Goal: Communication & Community: Connect with others

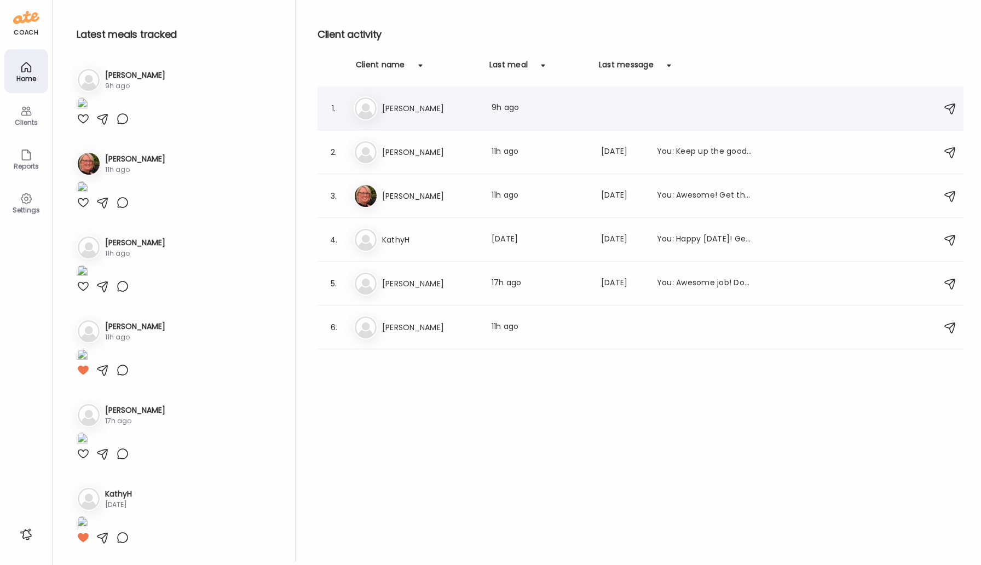
type input "**********"
click at [396, 111] on h3 "[PERSON_NAME]" at bounding box center [430, 108] width 96 height 13
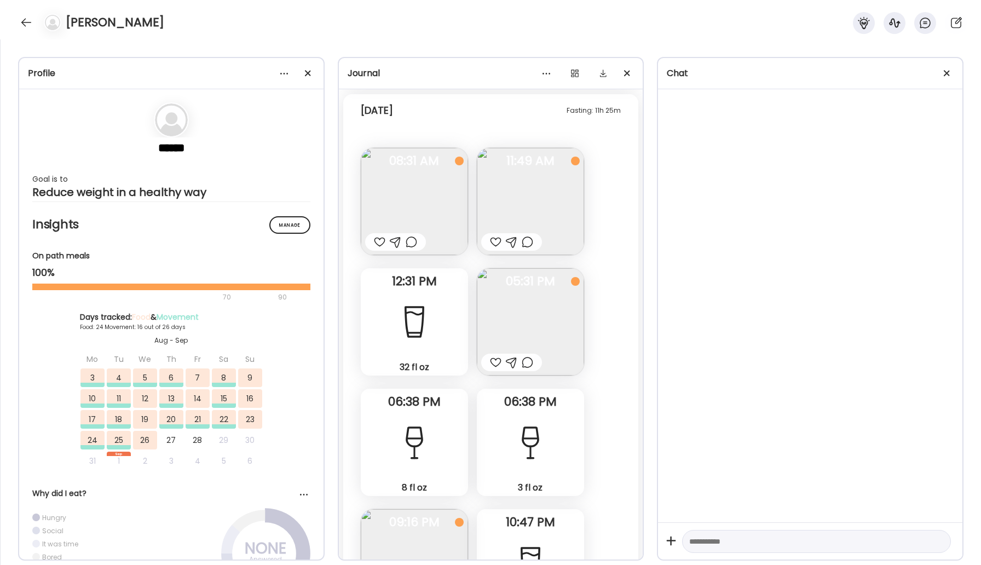
scroll to position [26492, 0]
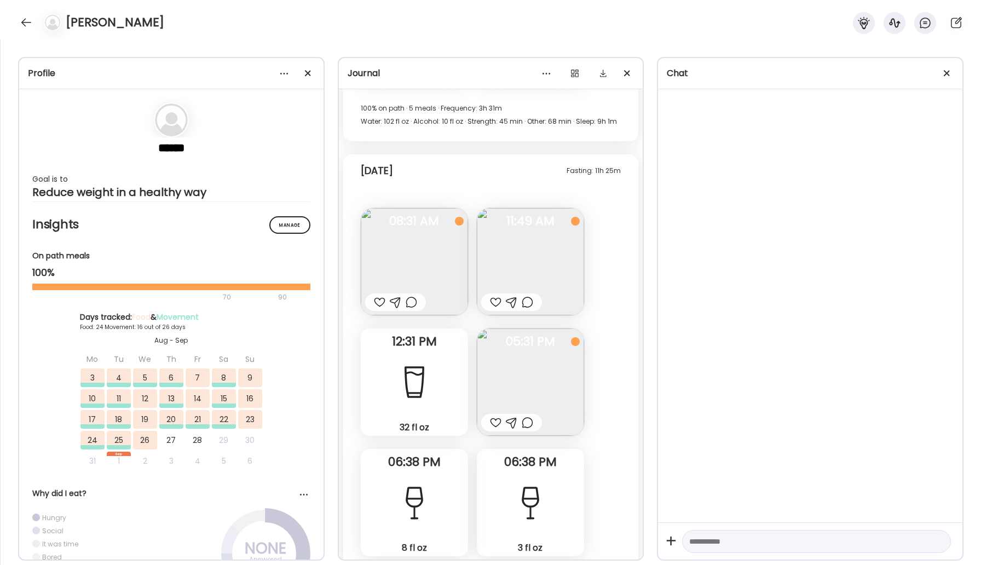
click at [531, 328] on img at bounding box center [530, 381] width 107 height 107
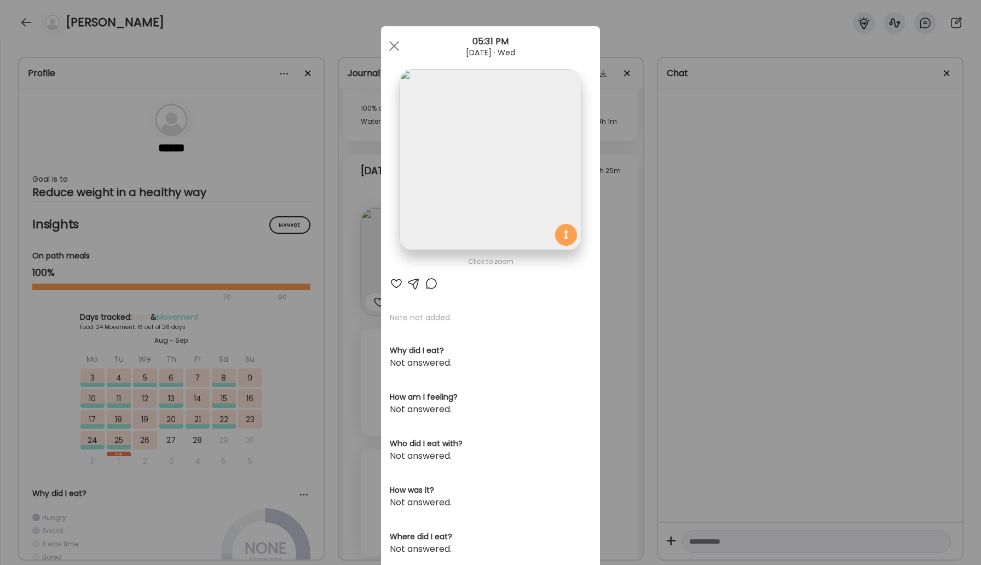
click at [431, 284] on div at bounding box center [431, 283] width 13 height 13
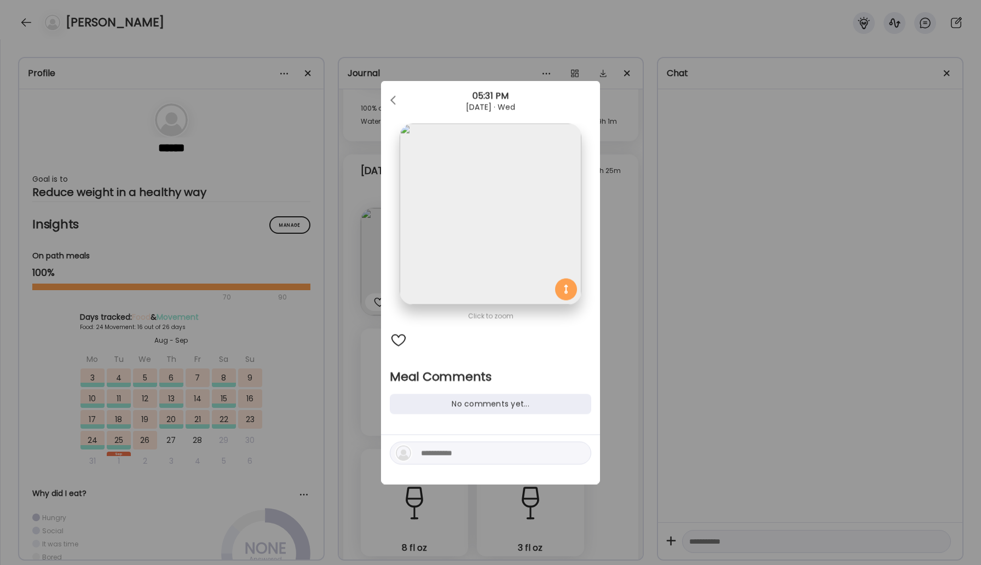
click at [489, 449] on textarea at bounding box center [495, 453] width 148 height 13
type textarea "**********"
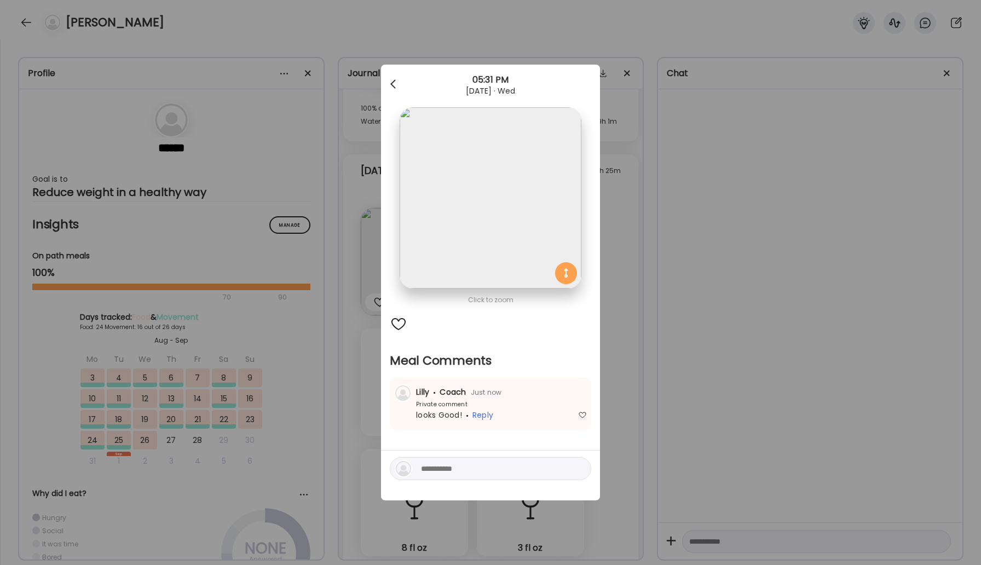
click at [389, 79] on div at bounding box center [394, 84] width 22 height 22
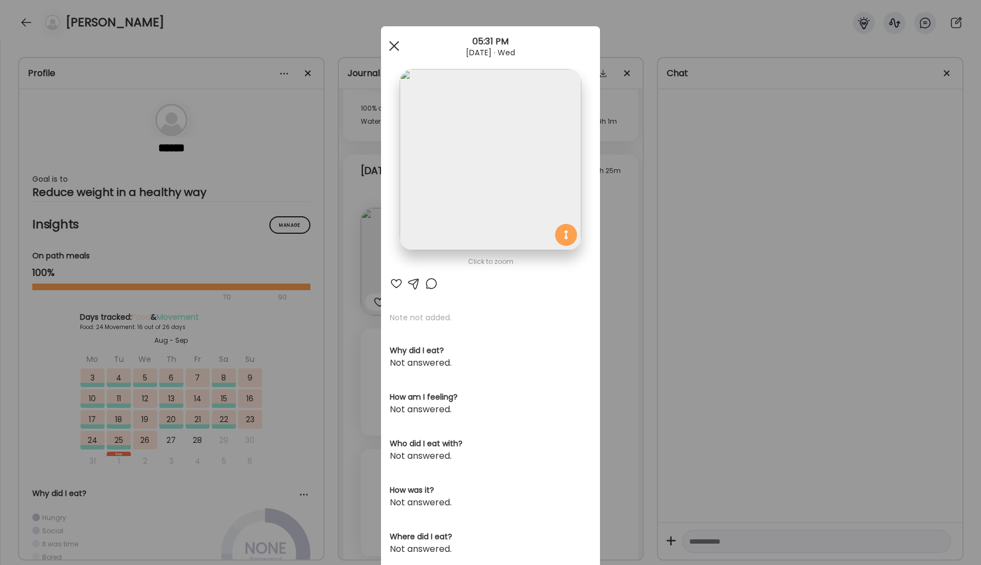
click at [394, 52] on div at bounding box center [394, 46] width 22 height 22
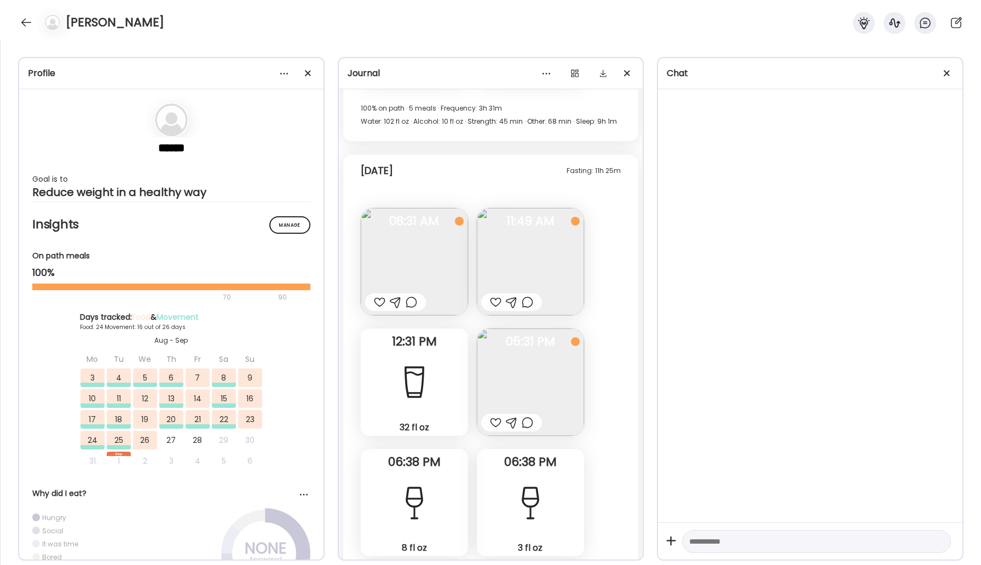
scroll to position [26552, 0]
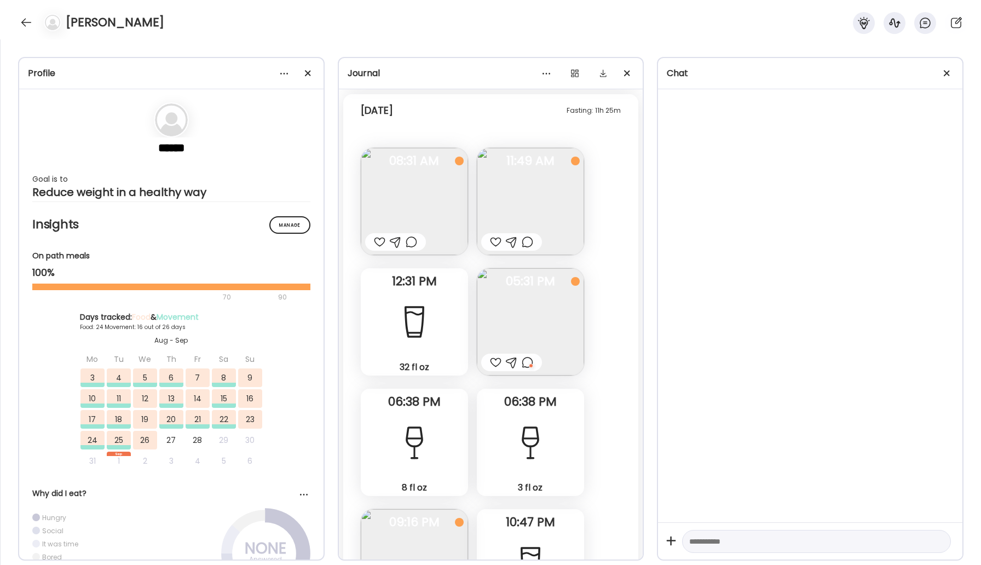
click at [438, 509] on img at bounding box center [414, 562] width 107 height 107
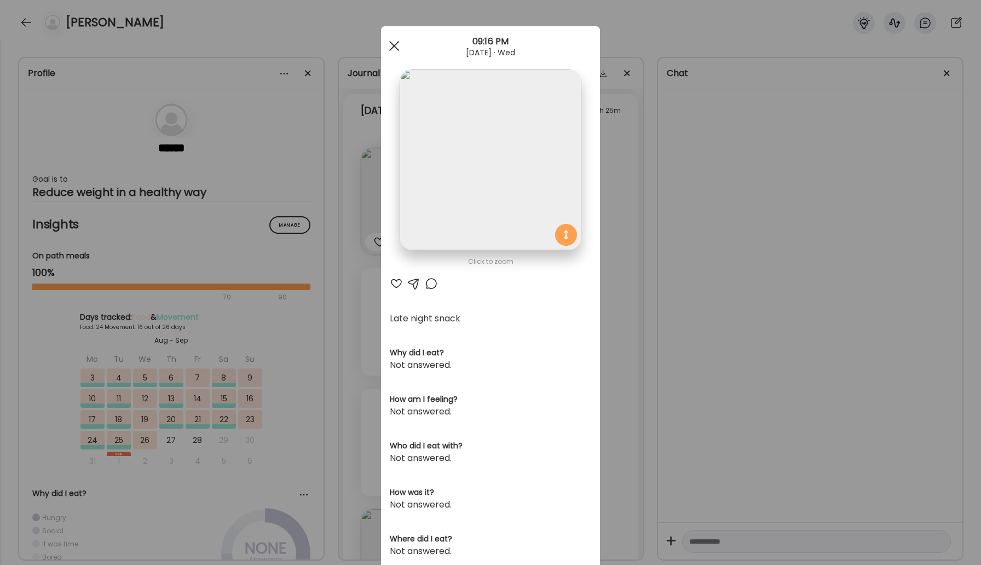
click at [396, 48] on span at bounding box center [394, 46] width 10 height 10
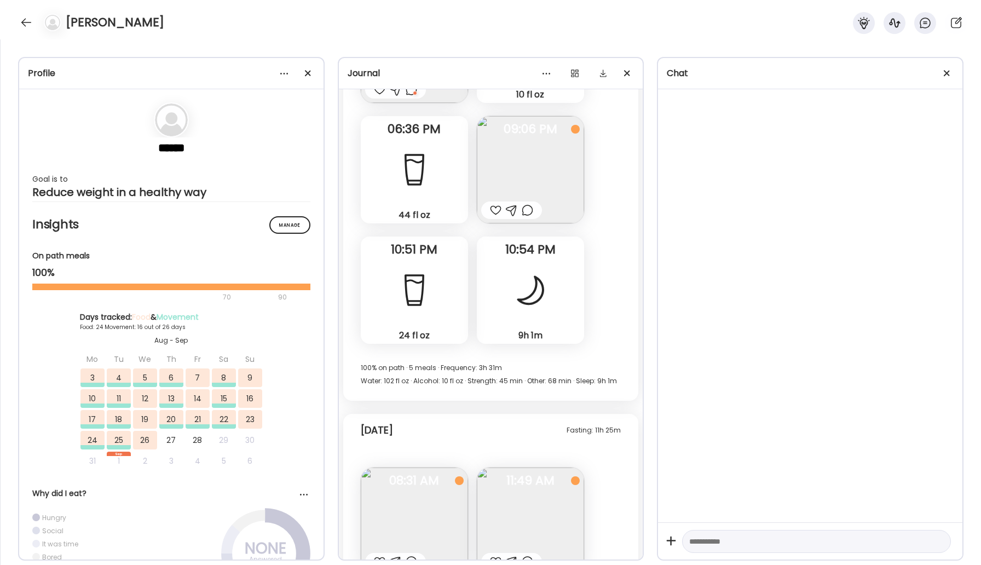
scroll to position [26232, 0]
click at [494, 555] on div at bounding box center [495, 561] width 11 height 13
click at [378, 555] on div at bounding box center [379, 561] width 11 height 13
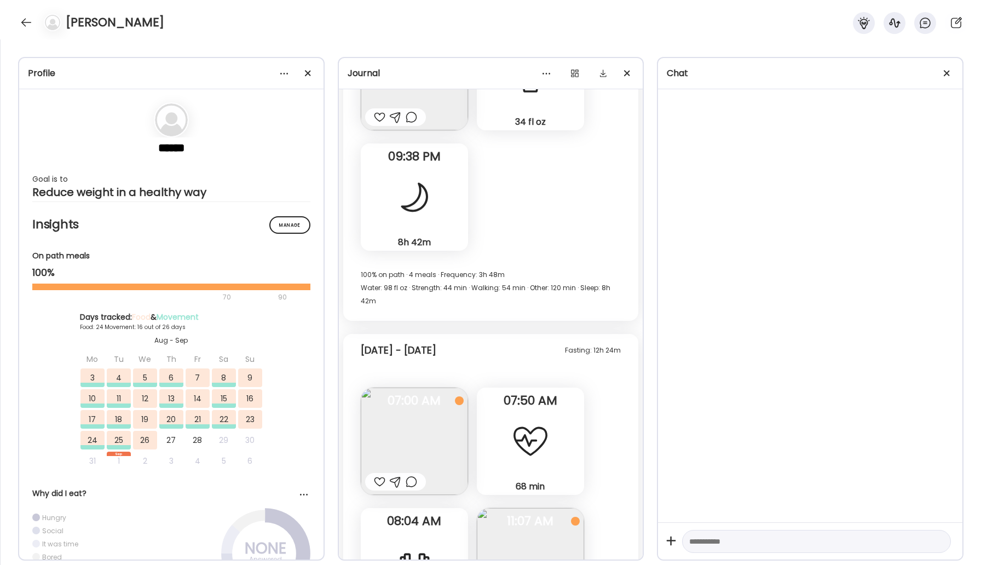
scroll to position [25465, 0]
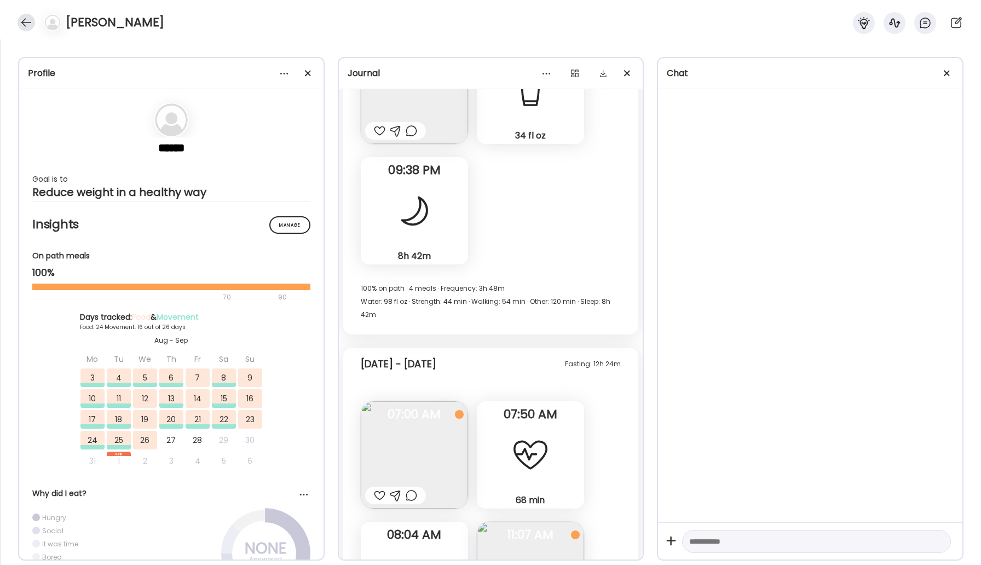
click at [26, 27] on div at bounding box center [27, 23] width 18 height 18
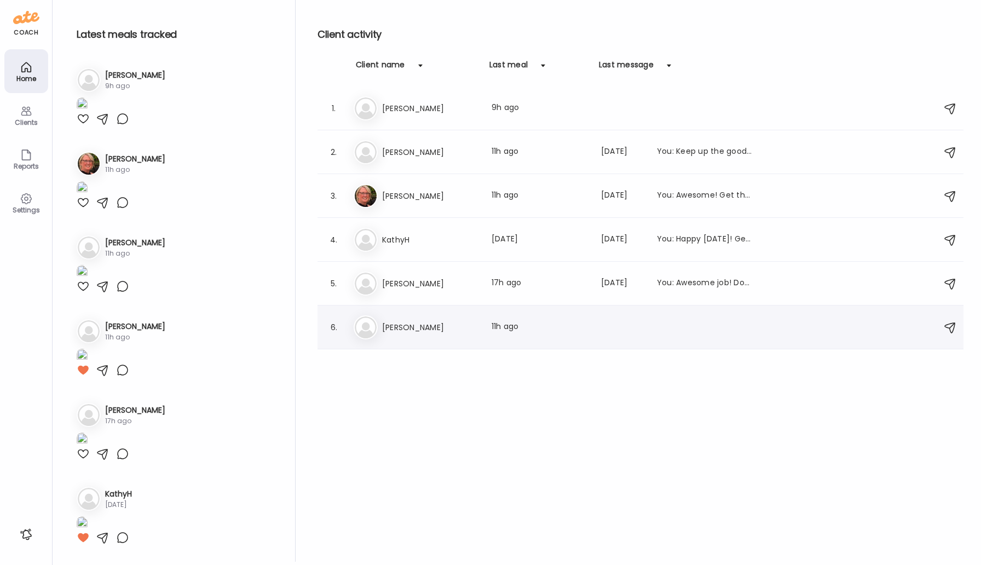
click at [393, 328] on h3 "[PERSON_NAME]" at bounding box center [430, 327] width 96 height 13
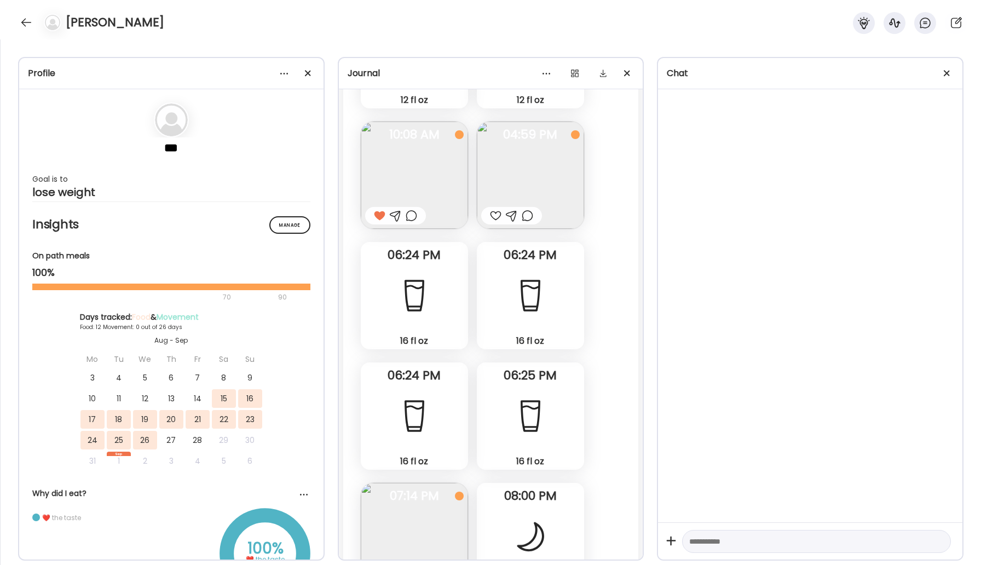
scroll to position [6163, 0]
click at [521, 174] on img at bounding box center [530, 174] width 107 height 107
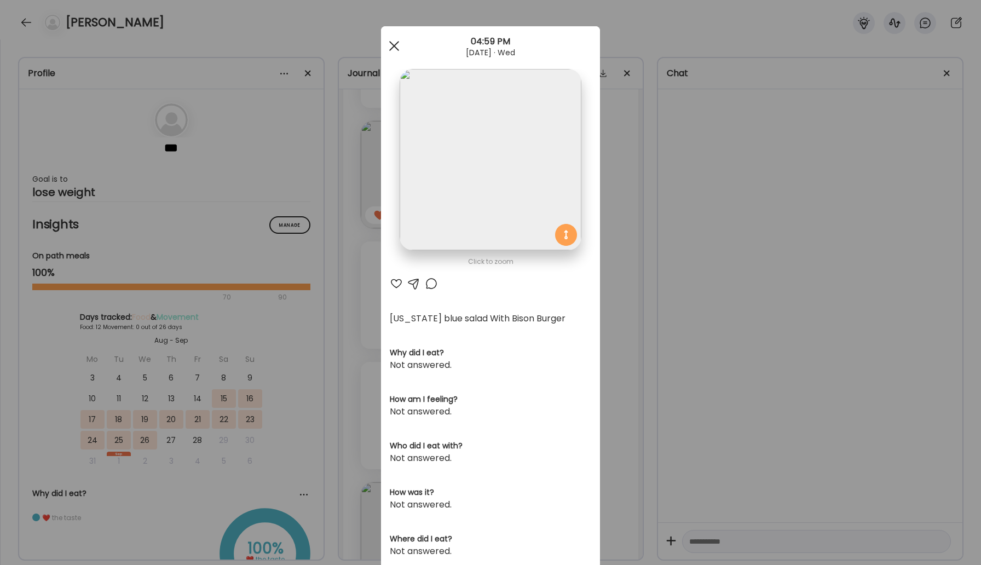
click at [401, 48] on div at bounding box center [394, 46] width 22 height 22
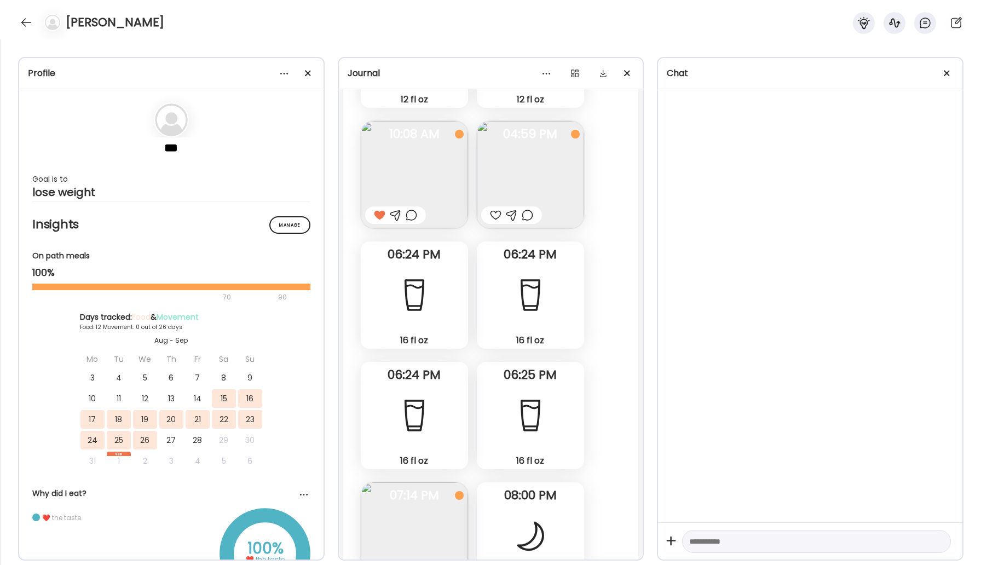
click at [490, 215] on div at bounding box center [495, 215] width 11 height 13
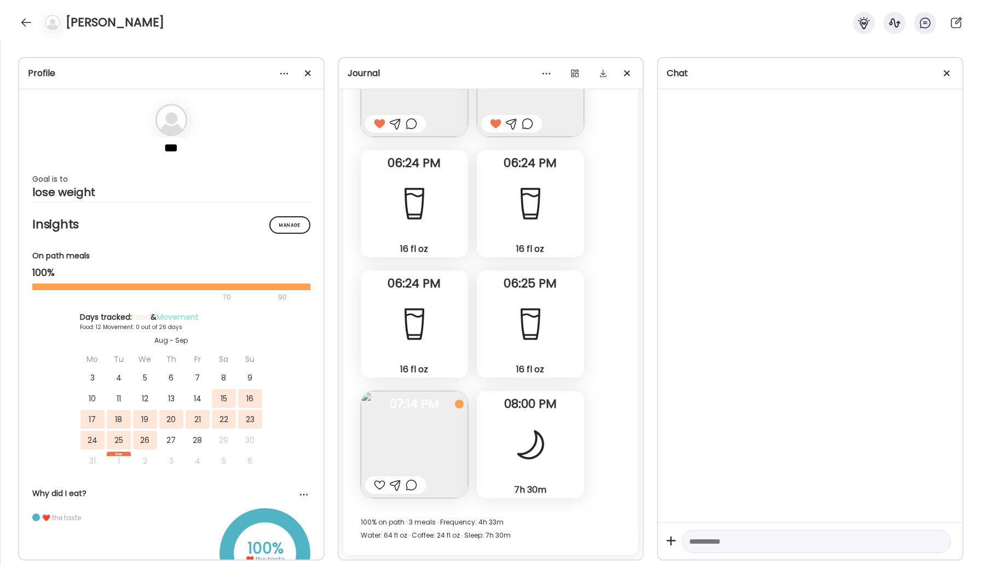
click at [526, 126] on div at bounding box center [527, 123] width 11 height 13
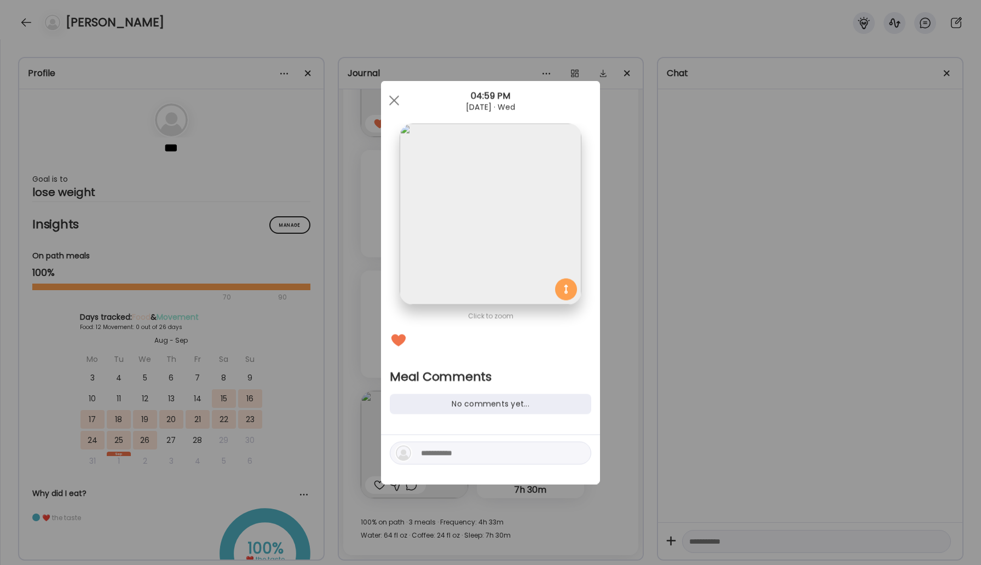
click at [452, 462] on div at bounding box center [490, 453] width 201 height 23
click at [449, 457] on textarea at bounding box center [495, 453] width 148 height 13
drag, startPoint x: 498, startPoint y: 451, endPoint x: 403, endPoint y: 449, distance: 94.7
click at [403, 449] on div "**********" at bounding box center [490, 453] width 201 height 23
type textarea "**********"
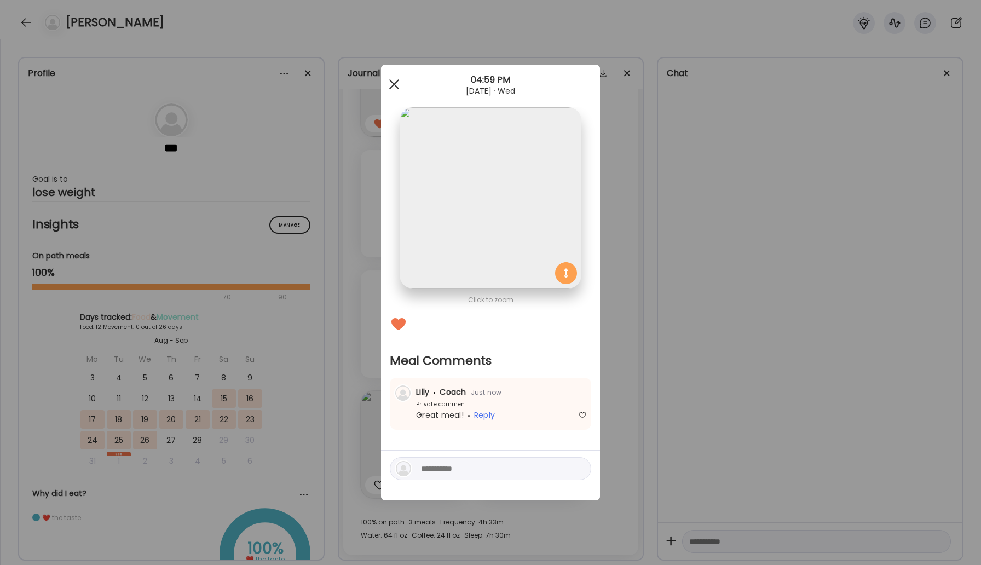
click at [393, 82] on div at bounding box center [394, 84] width 22 height 22
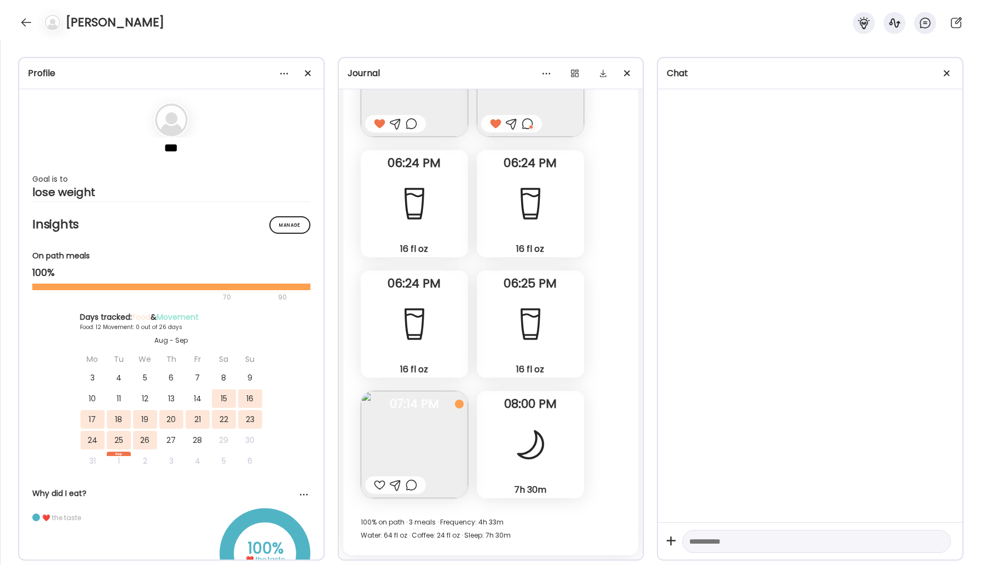
click at [425, 451] on img at bounding box center [414, 444] width 107 height 107
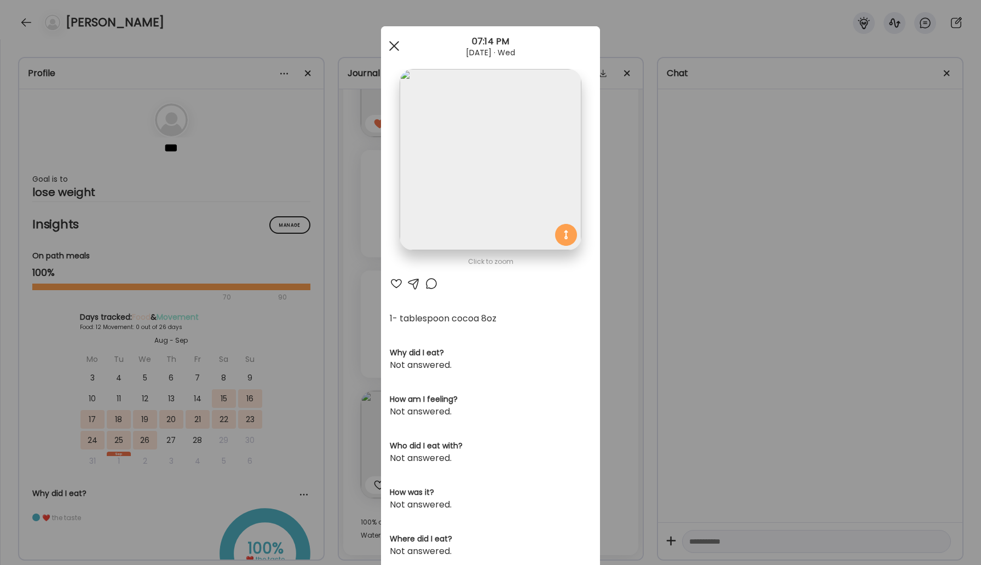
click at [394, 43] on div at bounding box center [394, 46] width 22 height 22
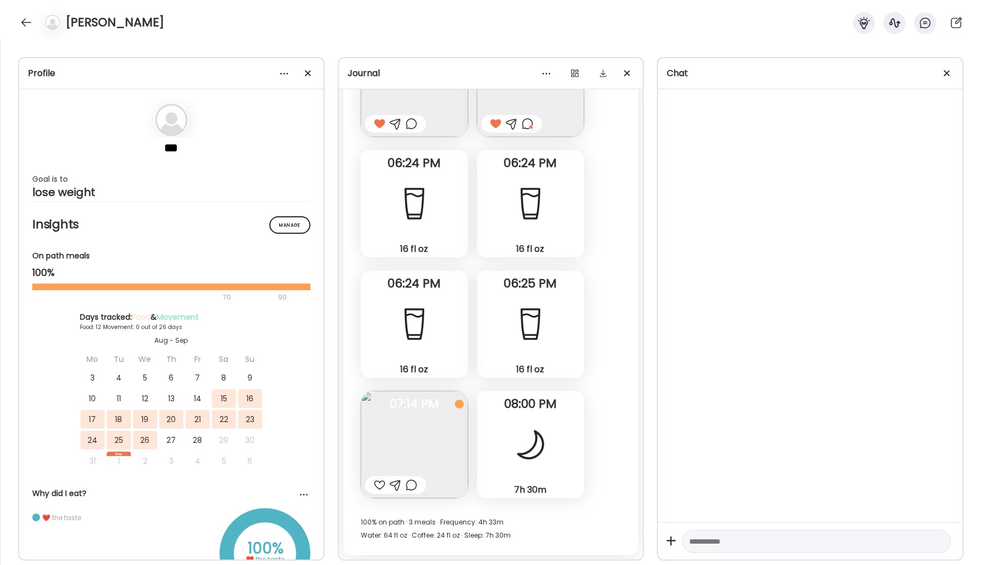
click at [376, 484] on div at bounding box center [379, 484] width 11 height 13
click at [521, 451] on div at bounding box center [530, 444] width 39 height 39
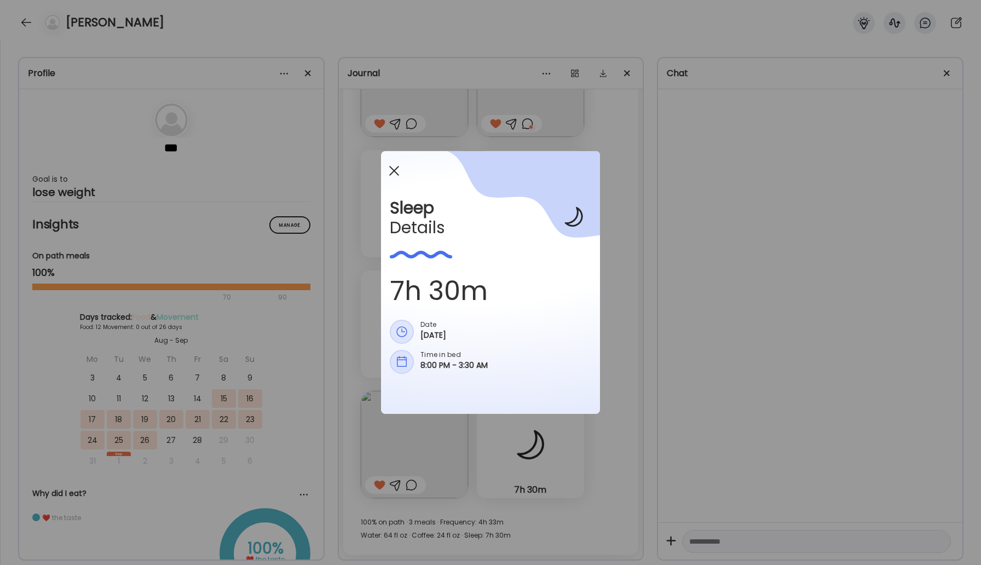
click at [391, 166] on div at bounding box center [394, 171] width 22 height 22
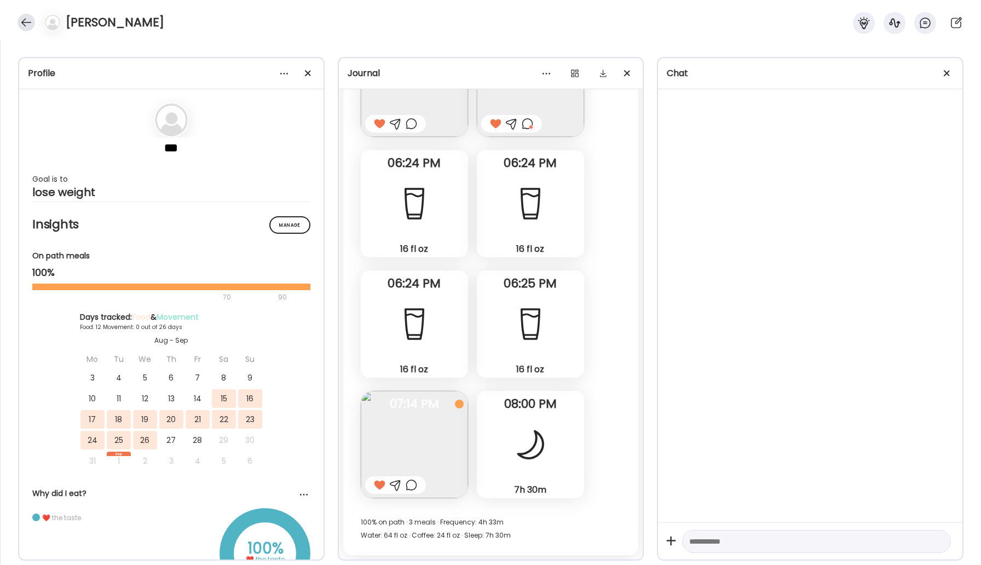
click at [25, 21] on div at bounding box center [27, 23] width 18 height 18
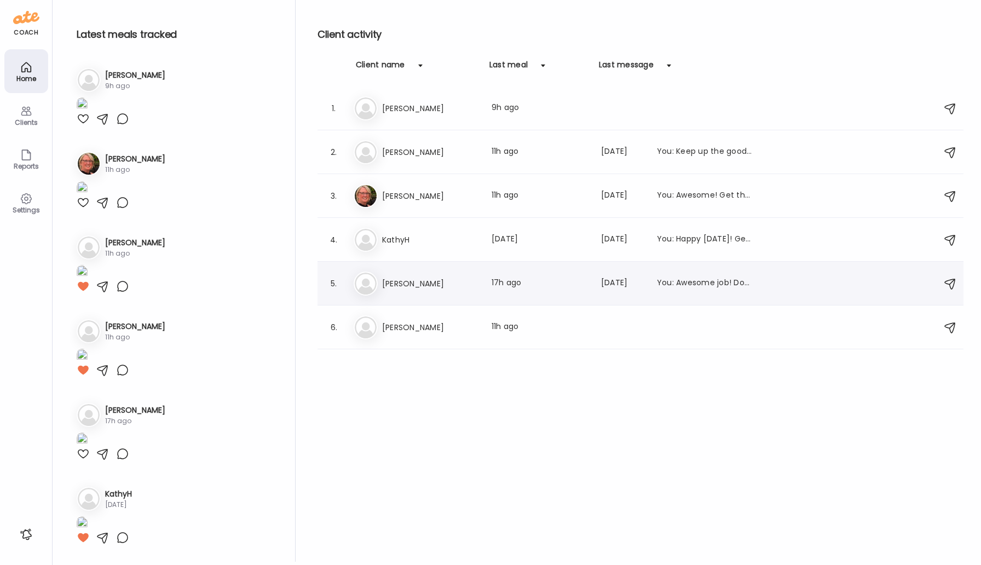
click at [419, 288] on h3 "[PERSON_NAME]" at bounding box center [430, 283] width 96 height 13
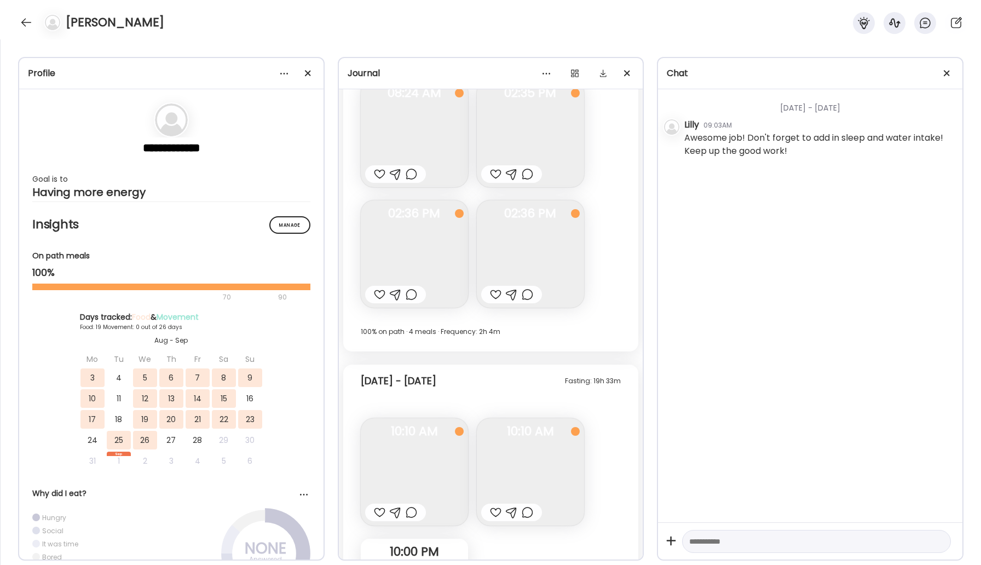
scroll to position [7640, 0]
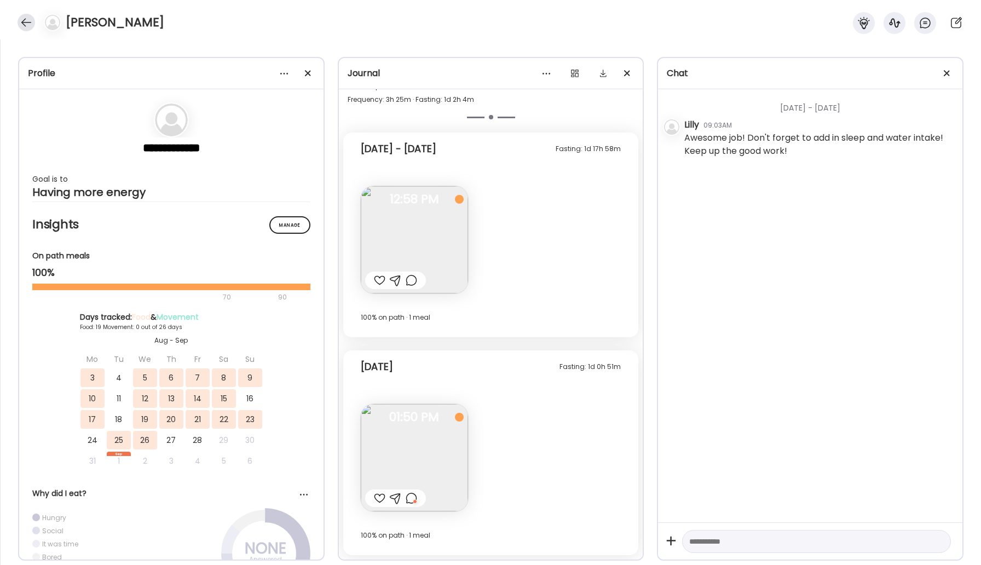
click at [30, 26] on div at bounding box center [27, 23] width 18 height 18
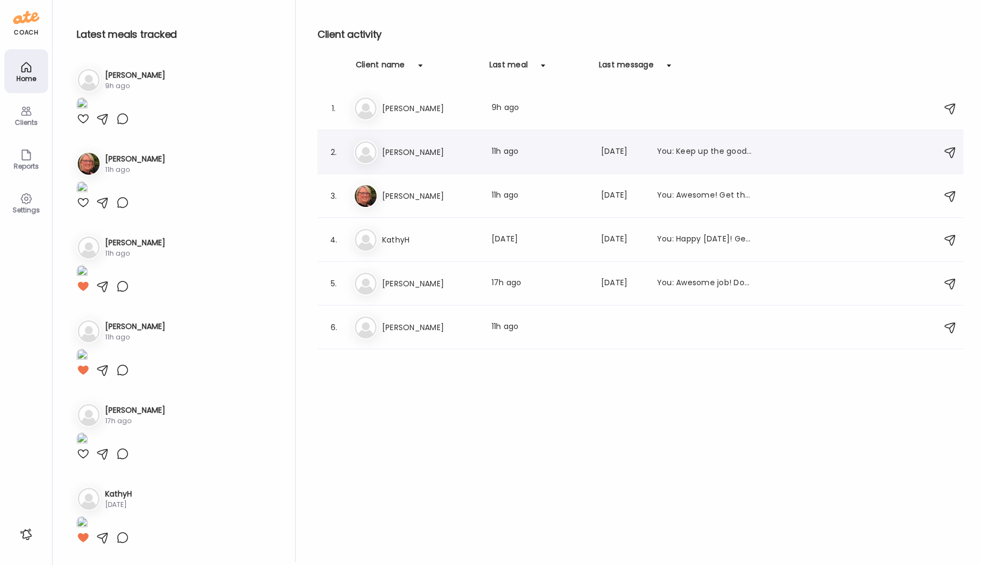
click at [423, 149] on h3 "[PERSON_NAME]" at bounding box center [430, 152] width 96 height 13
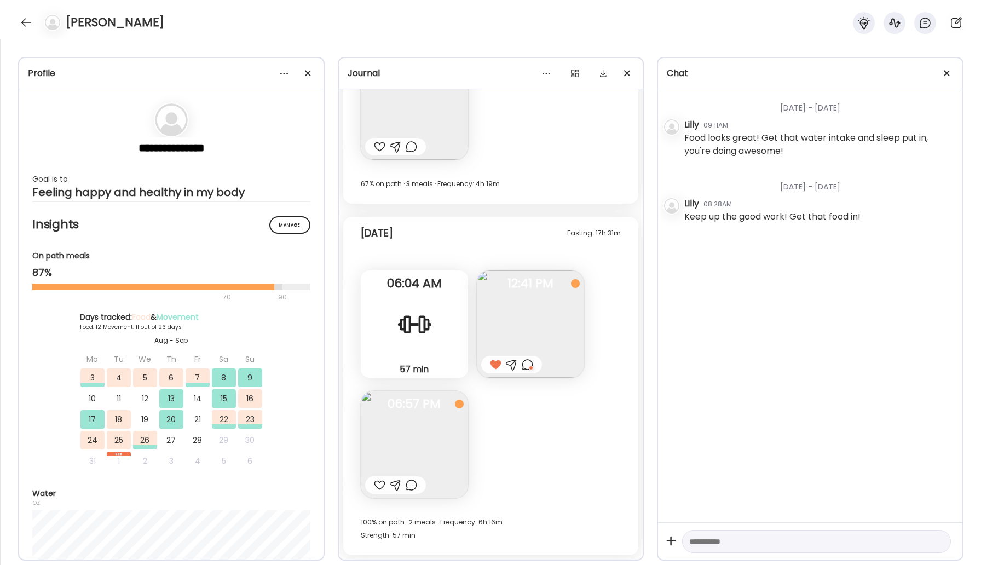
scroll to position [7738, 0]
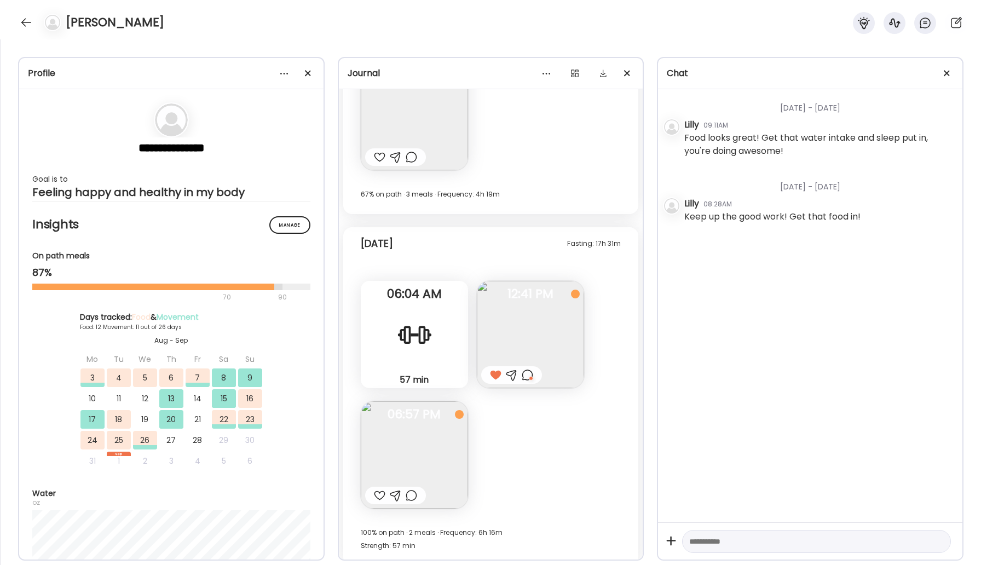
click at [428, 430] on img at bounding box center [414, 454] width 107 height 107
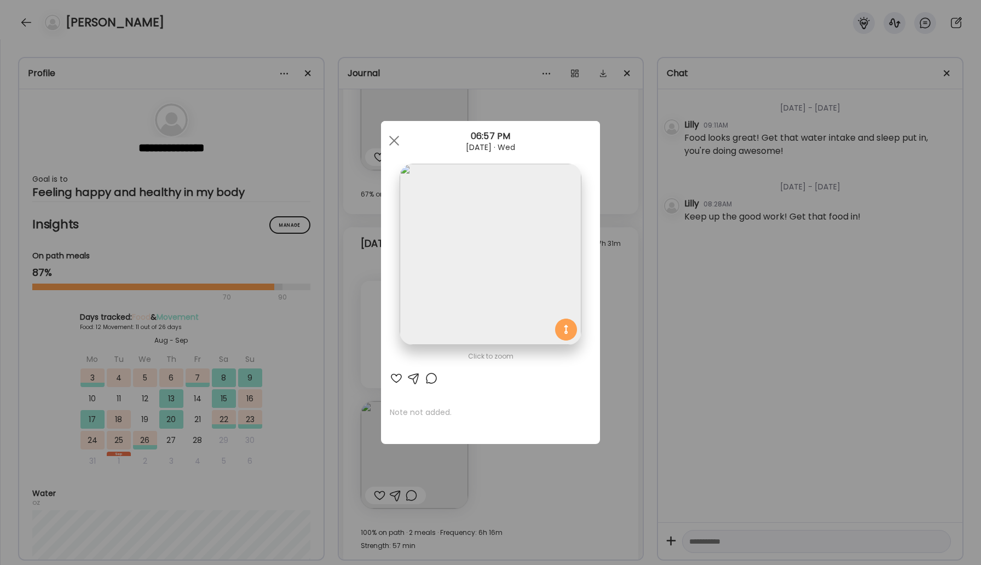
click at [506, 223] on img at bounding box center [490, 254] width 181 height 181
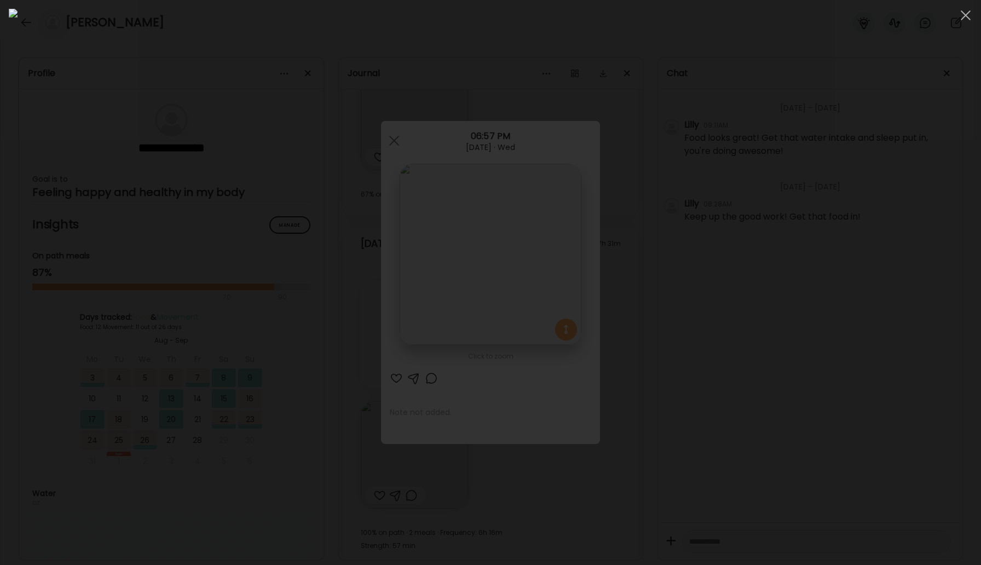
click at [494, 245] on img at bounding box center [490, 282] width 963 height 547
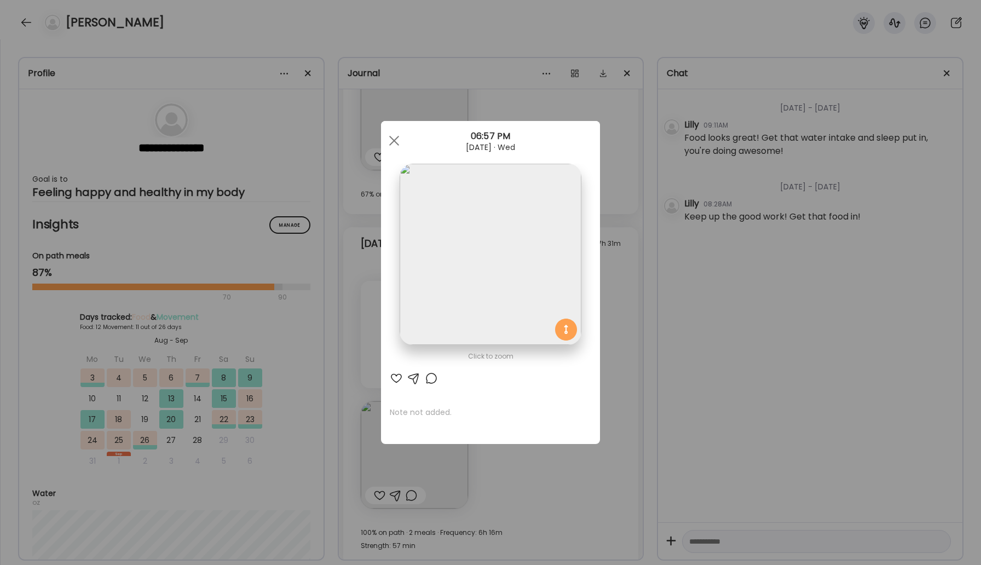
click at [430, 380] on div at bounding box center [431, 378] width 13 height 13
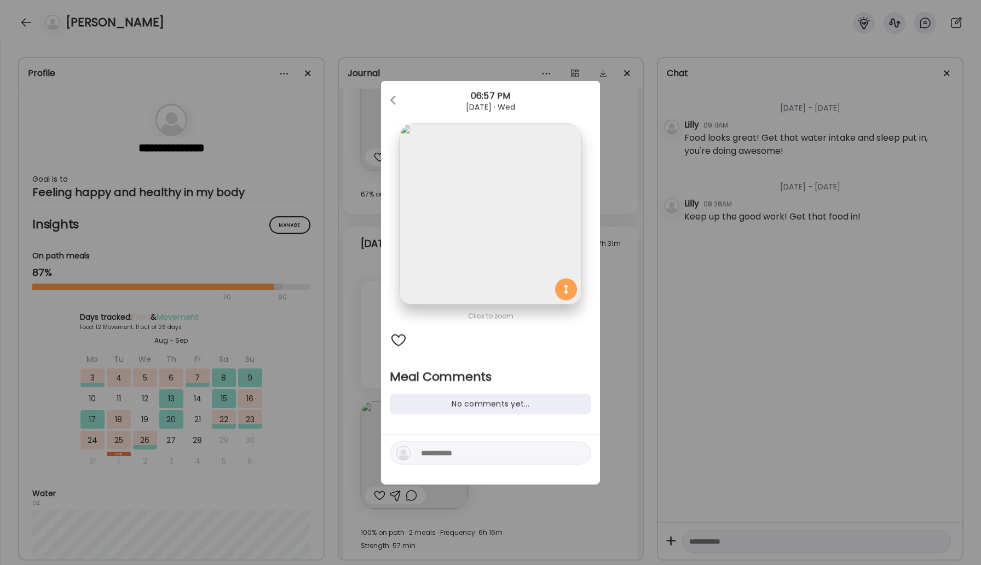
click at [456, 451] on textarea at bounding box center [495, 453] width 148 height 13
type textarea "*"
type textarea "****"
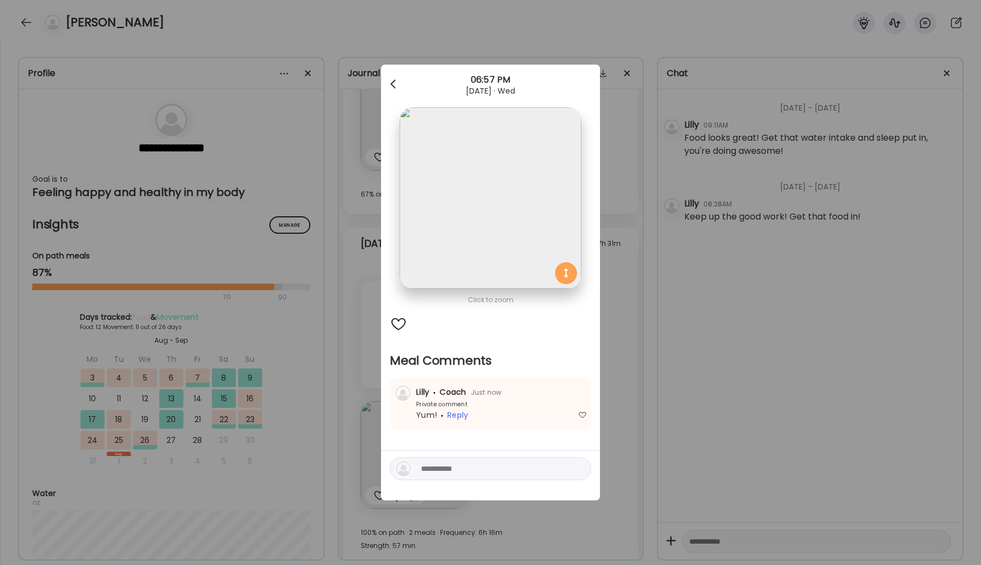
click at [388, 88] on div at bounding box center [394, 84] width 22 height 22
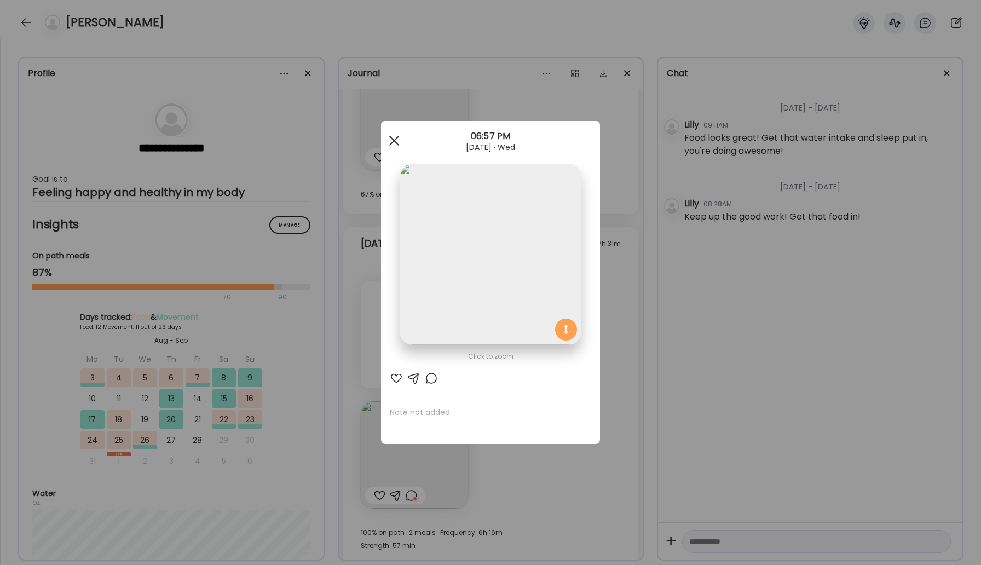
click at [394, 134] on div at bounding box center [394, 141] width 22 height 22
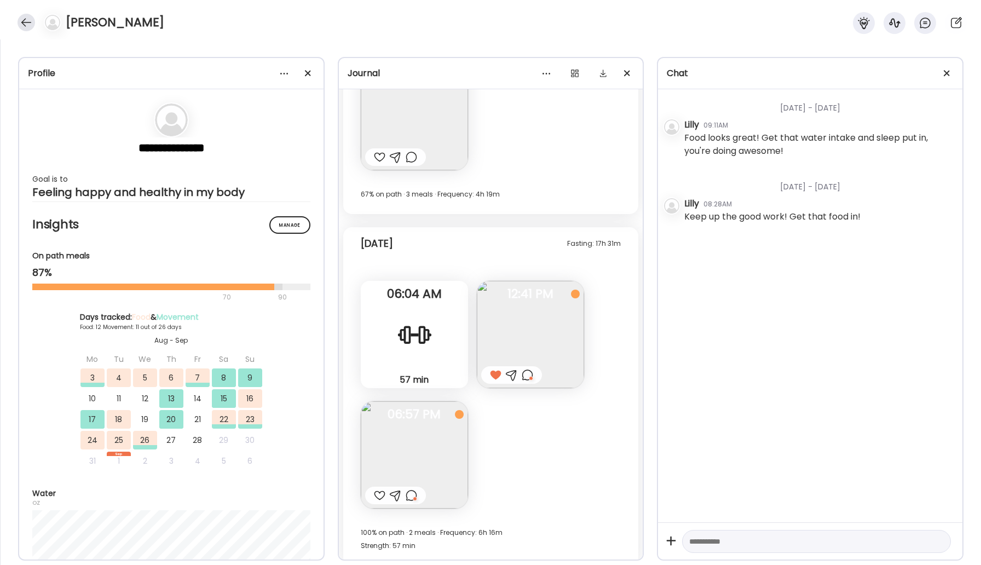
click at [25, 25] on div at bounding box center [27, 23] width 18 height 18
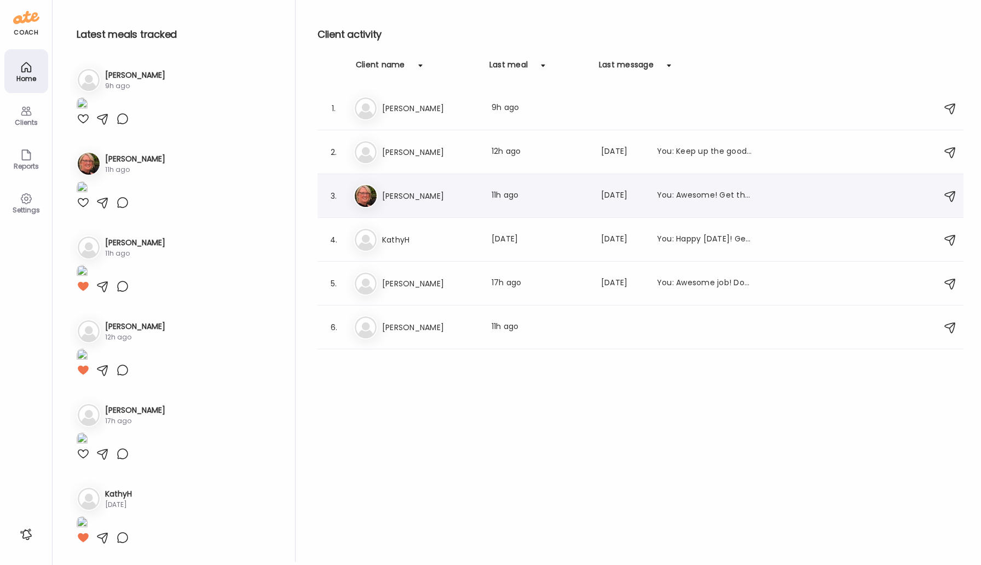
click at [420, 201] on h3 "[PERSON_NAME]" at bounding box center [430, 195] width 96 height 13
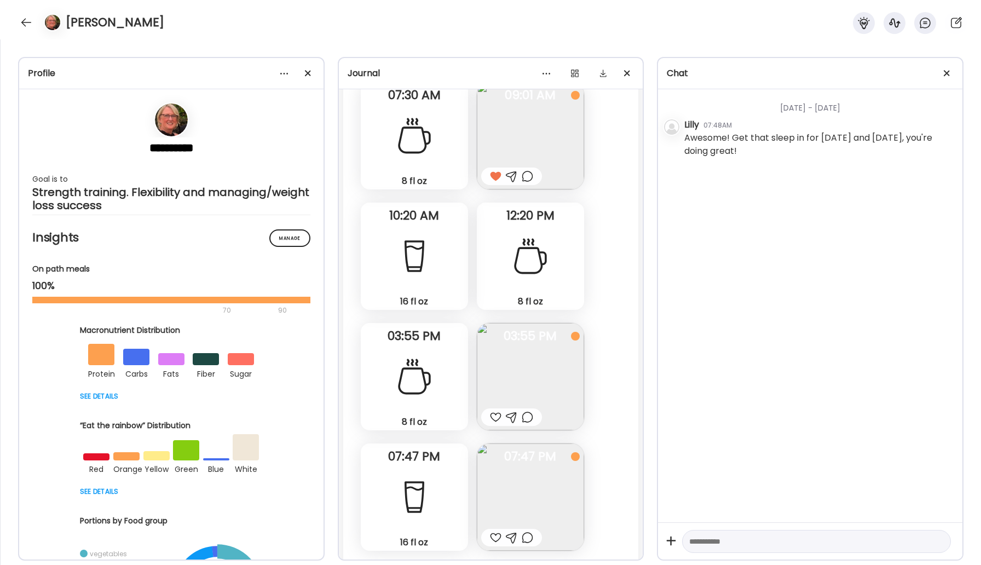
scroll to position [17228, 0]
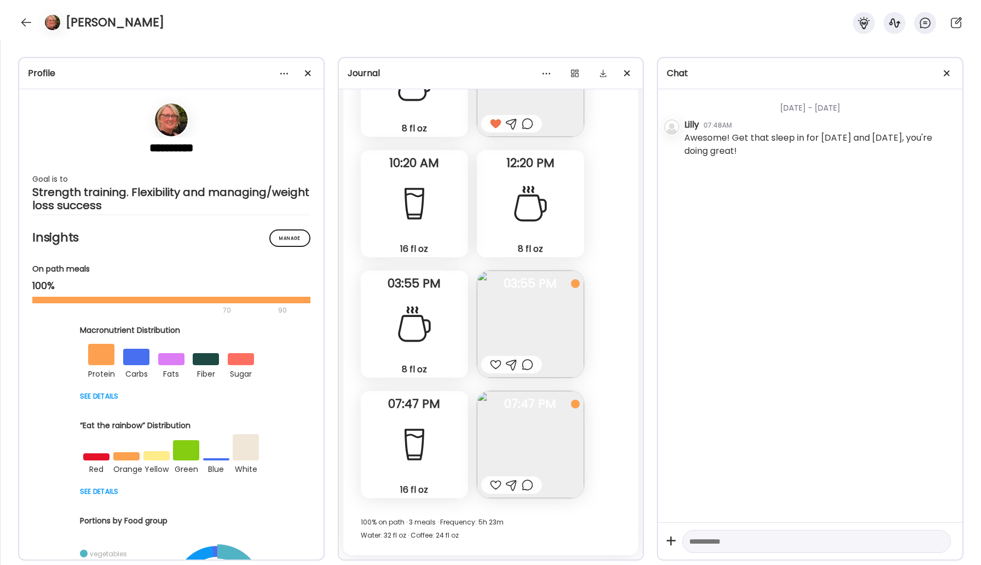
click at [494, 360] on div at bounding box center [495, 364] width 11 height 13
click at [527, 483] on div at bounding box center [527, 484] width 11 height 13
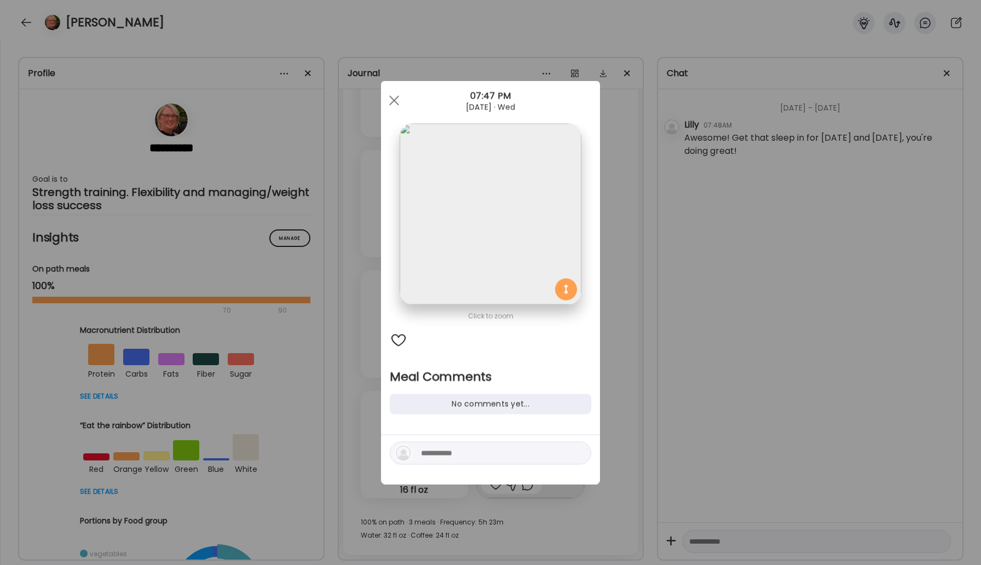
click at [461, 460] on div at bounding box center [490, 453] width 201 height 23
click at [447, 445] on div at bounding box center [490, 453] width 201 height 23
click at [449, 457] on textarea at bounding box center [495, 453] width 148 height 13
type textarea "**********"
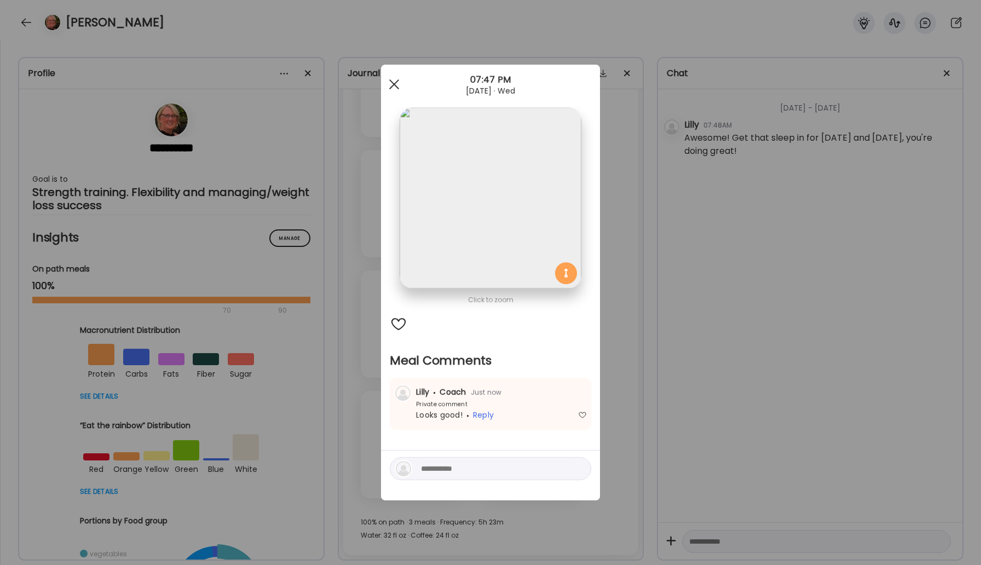
click at [396, 86] on span at bounding box center [394, 84] width 10 height 10
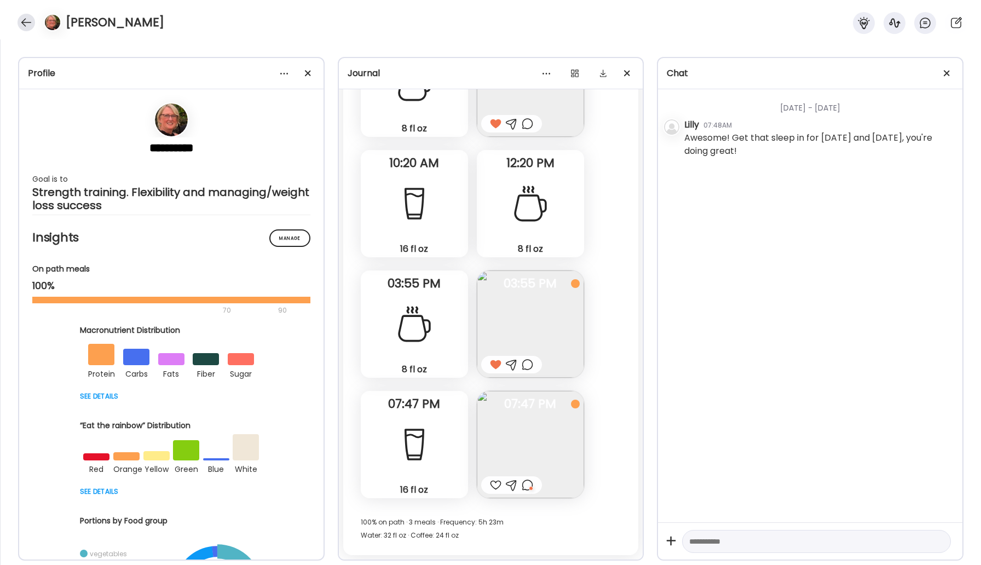
click at [30, 24] on div at bounding box center [27, 23] width 18 height 18
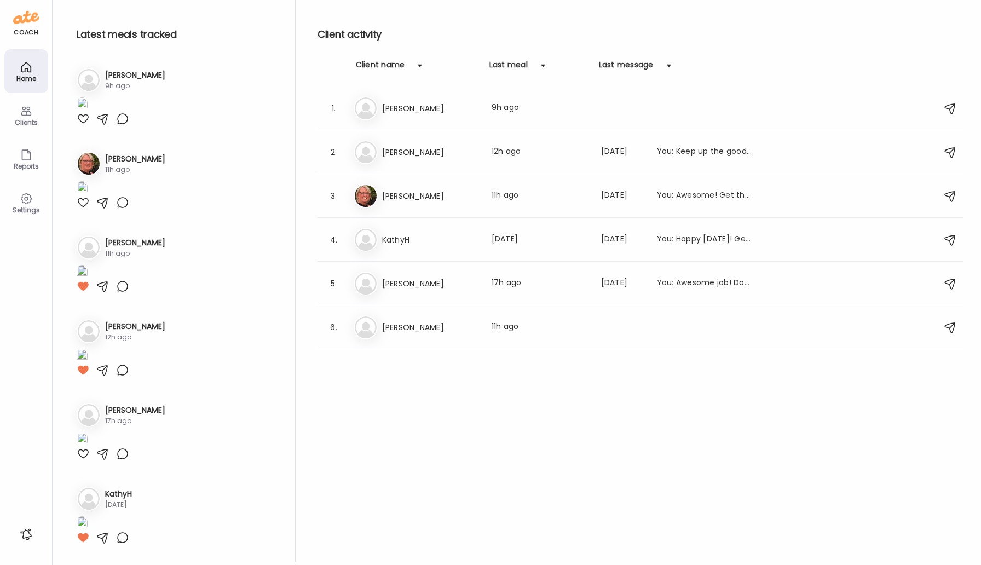
click at [20, 75] on div "Home" at bounding box center [26, 78] width 39 height 7
